Goal: Transaction & Acquisition: Purchase product/service

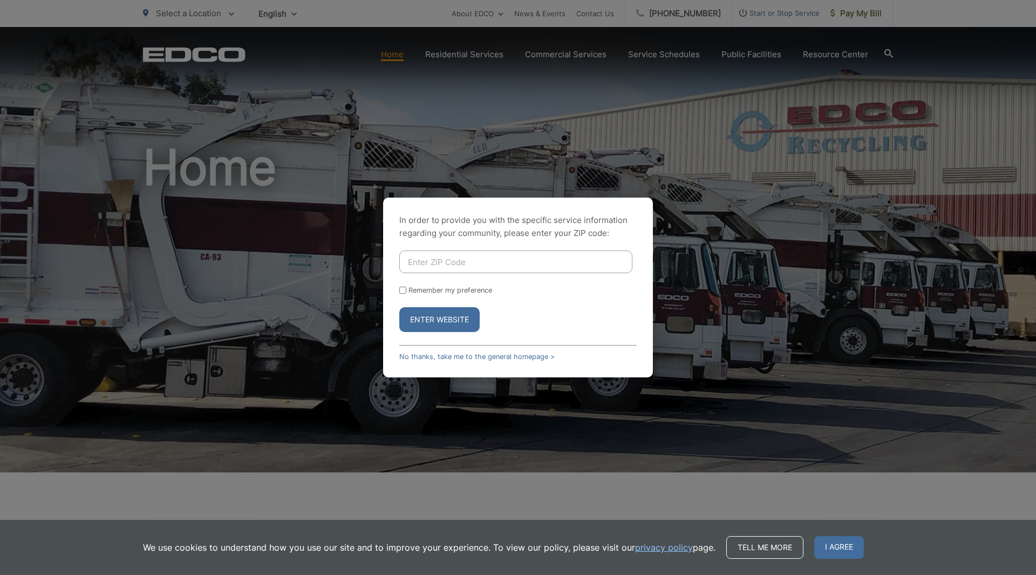
click at [537, 261] on input "Enter ZIP Code" at bounding box center [515, 261] width 233 height 23
type input "92082"
click at [399, 307] on button "Enter Website" at bounding box center [439, 319] width 80 height 25
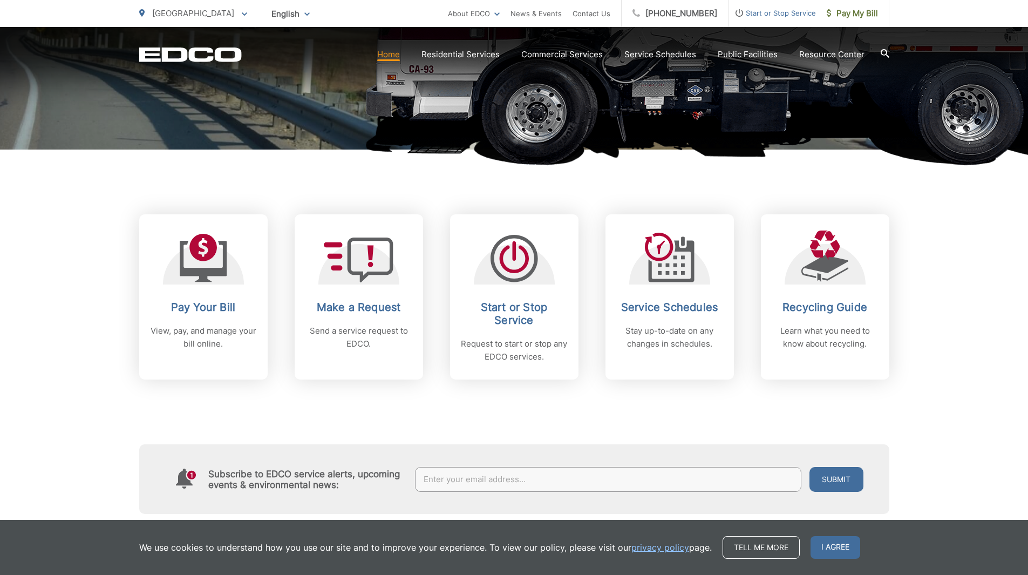
scroll to position [324, 0]
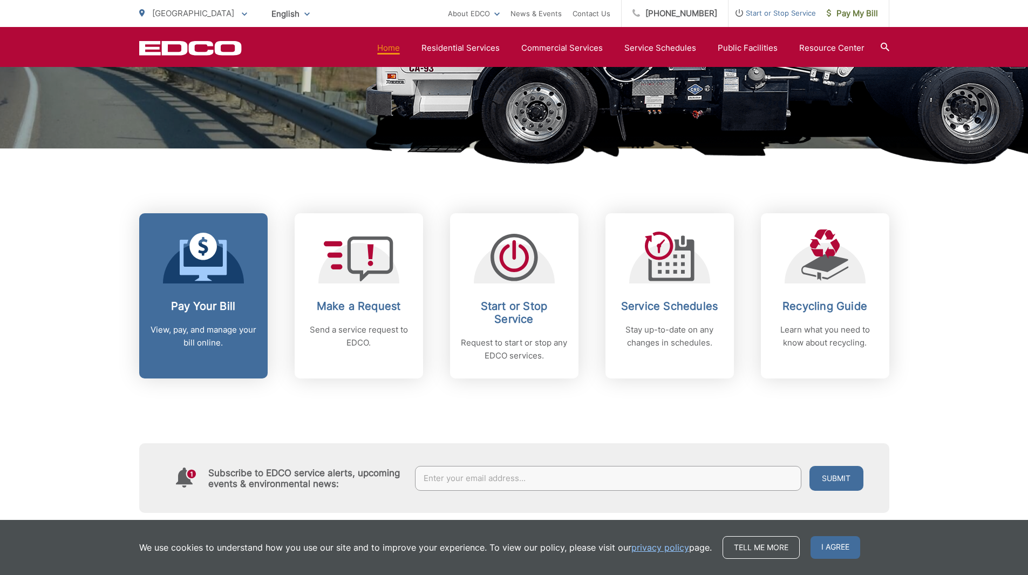
click at [214, 295] on link "Pay Your Bill View, pay, and manage your bill online." at bounding box center [203, 295] width 128 height 165
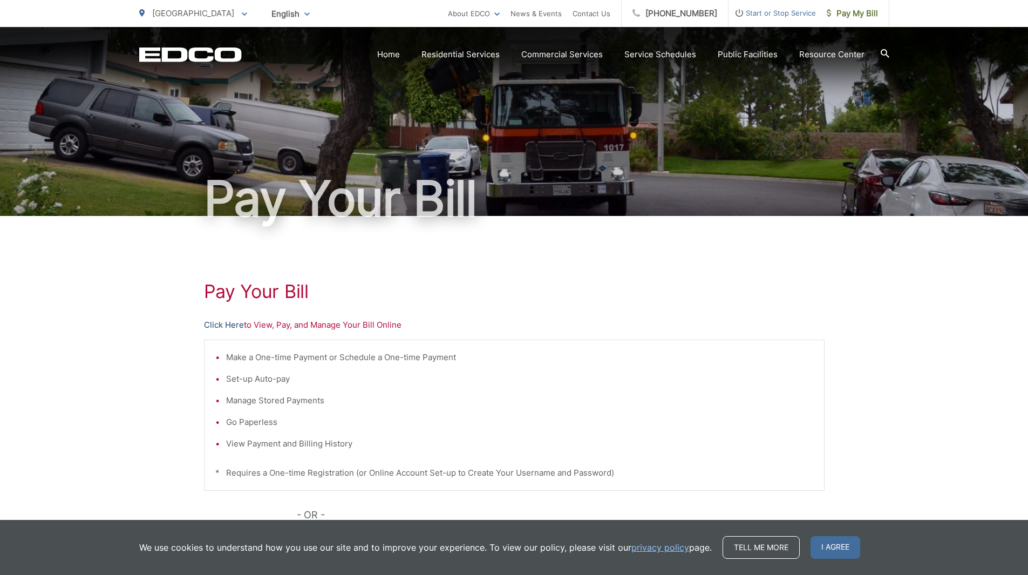
click at [237, 323] on link "Click Here" at bounding box center [224, 324] width 40 height 13
